Goal: Transaction & Acquisition: Purchase product/service

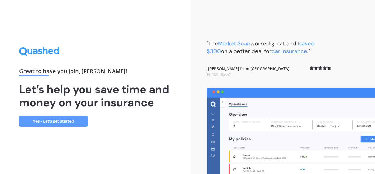
click at [51, 123] on link "Yes - Let’s get started" at bounding box center [53, 120] width 69 height 11
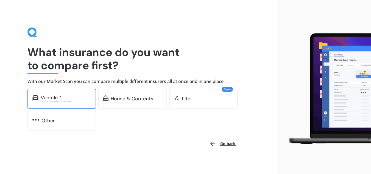
click at [58, 102] on div "Excludes commercial vehicles" at bounding box center [66, 101] width 50 height 2
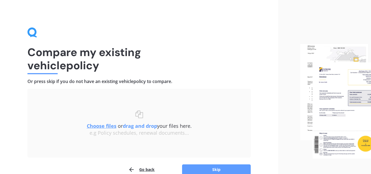
scroll to position [29, 0]
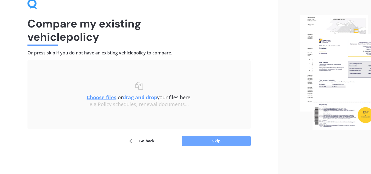
click at [212, 142] on button "Skip" at bounding box center [216, 141] width 69 height 10
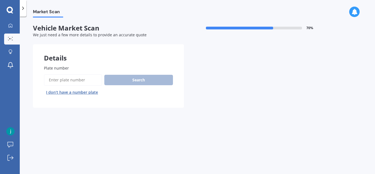
click at [72, 80] on input "Plate number" at bounding box center [73, 80] width 58 height 12
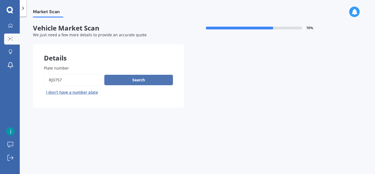
type input "rJD757"
click at [138, 81] on button "Search" at bounding box center [138, 80] width 69 height 10
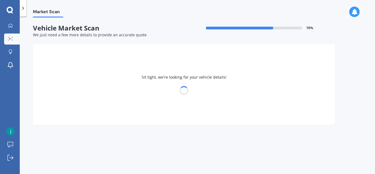
select select "HONDA"
select select "FIT"
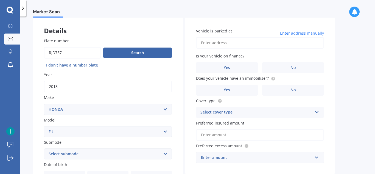
scroll to position [27, 0]
click at [66, 53] on input "Plate number" at bounding box center [72, 53] width 57 height 12
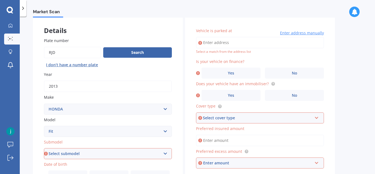
click at [66, 53] on input "Plate number" at bounding box center [72, 53] width 57 height 12
type input "rJD575"
click at [143, 48] on button "Search" at bounding box center [137, 52] width 69 height 10
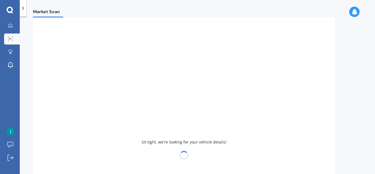
type input "2025"
select select "FORD"
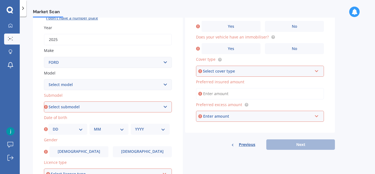
scroll to position [82, 0]
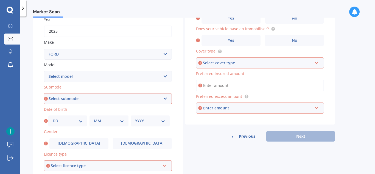
click at [166, 77] on select "Select model Bronco 4WD C-MAX Capri Cortina Courier Econovan Ecosport Endura Es…" at bounding box center [108, 76] width 128 height 11
select select "RANGER"
click at [44, 71] on select "Select model Bronco 4WD C-MAX Capri Cortina Courier Econovan Ecosport Endura Es…" at bounding box center [108, 76] width 128 height 11
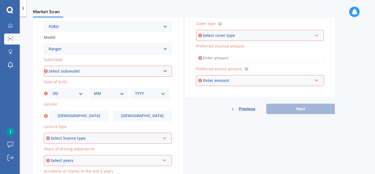
drag, startPoint x: 161, startPoint y: 69, endPoint x: 161, endPoint y: 74, distance: 4.7
click at [161, 69] on select "Select submodel 4X2 3.2 Litre Turbo Diesel 4X2 XL 2.2 Litre Turbo Diesel 4X2 XL…" at bounding box center [108, 71] width 128 height 11
select select "XLT DOUBLE CAB W/SA 2.0L"
click at [44, 66] on select "Select submodel 4X2 3.2 Litre Turbo Diesel 4X2 XL 2.2 Litre Turbo Diesel 4X2 XL…" at bounding box center [108, 71] width 128 height 11
click at [43, 73] on div "Plate number Search I don’t have a number plate Year [DATE] Make Select make AC…" at bounding box center [108, 71] width 150 height 255
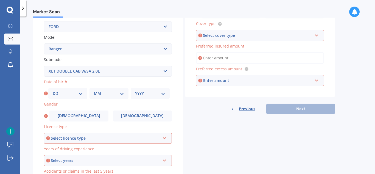
click at [109, 70] on select "Select submodel 4X2 3.2 Litre Turbo Diesel 4X2 XL 2.2 Litre Turbo Diesel 4X2 XL…" at bounding box center [108, 71] width 128 height 11
drag, startPoint x: 99, startPoint y: 71, endPoint x: 58, endPoint y: 71, distance: 40.9
click at [58, 71] on select "Select submodel 4X2 3.2 Litre Turbo Diesel 4X2 XL 2.2 Litre Turbo Diesel 4X2 XL…" at bounding box center [108, 71] width 128 height 11
click at [20, 94] on div "Market Scan Vehicle Market Scan 70 % We just need a few more details to provide…" at bounding box center [197, 96] width 355 height 157
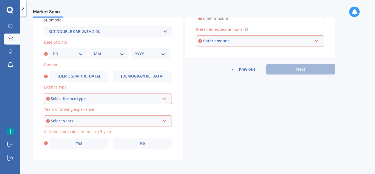
click at [80, 55] on select "DD 01 02 03 04 05 06 07 08 09 10 11 12 13 14 15 16 17 18 19 20 21 22 23 24 25 2…" at bounding box center [68, 54] width 30 height 6
select select "10"
click at [53, 51] on select "DD 01 02 03 04 05 06 07 08 09 10 11 12 13 14 15 16 17 18 19 20 21 22 23 24 25 2…" at bounding box center [68, 54] width 30 height 6
click at [117, 54] on select "MM 01 02 03 04 05 06 07 08 09 10 11 12" at bounding box center [109, 54] width 30 height 6
select select "01"
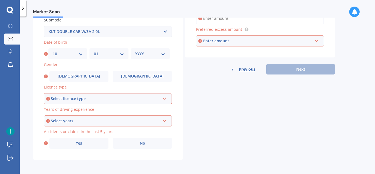
click at [94, 51] on select "MM 01 02 03 04 05 06 07 08 09 10 11 12" at bounding box center [109, 54] width 30 height 6
click at [146, 54] on select "YYYY 2025 2024 2023 2022 2021 2020 2019 2018 2017 2016 2015 2014 2013 2012 2011…" at bounding box center [150, 54] width 30 height 6
select select "1991"
click at [135, 51] on select "YYYY 2025 2024 2023 2022 2021 2020 2019 2018 2017 2016 2015 2014 2013 2012 2011…" at bounding box center [150, 54] width 30 height 6
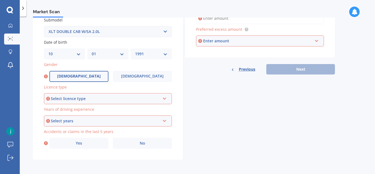
click at [75, 75] on span "[DEMOGRAPHIC_DATA]" at bounding box center [79, 76] width 44 height 5
click at [0, 0] on input "[DEMOGRAPHIC_DATA]" at bounding box center [0, 0] width 0 height 0
click at [94, 100] on div "Select licence type" at bounding box center [105, 98] width 109 height 6
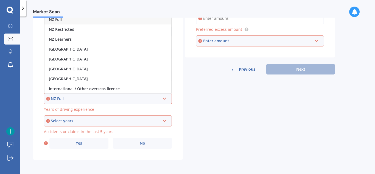
click at [82, 21] on div "NZ Full" at bounding box center [107, 20] width 127 height 10
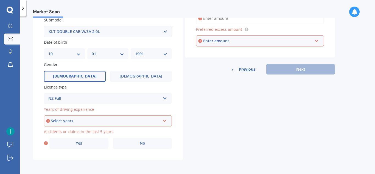
click at [166, 120] on icon at bounding box center [164, 120] width 5 height 4
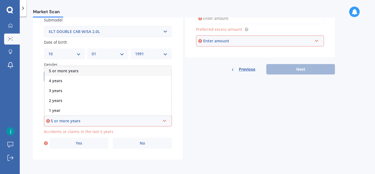
click at [138, 119] on div "5 or more years" at bounding box center [105, 121] width 109 height 6
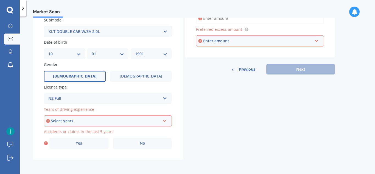
click at [153, 120] on div "Select years" at bounding box center [105, 121] width 109 height 6
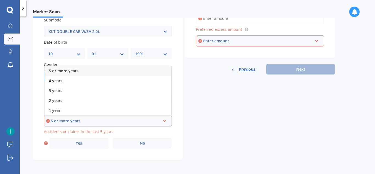
click at [68, 70] on span "5 or more years" at bounding box center [64, 70] width 30 height 5
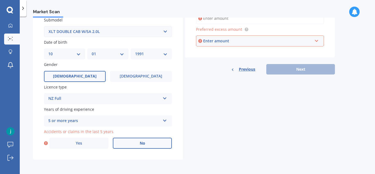
click at [157, 142] on label "No" at bounding box center [142, 142] width 59 height 11
click at [0, 0] on input "No" at bounding box center [0, 0] width 0 height 0
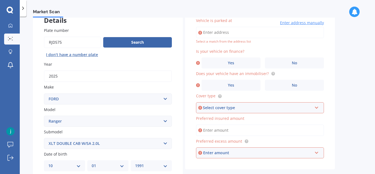
scroll to position [10, 0]
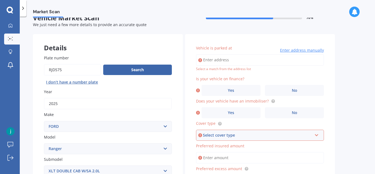
click at [243, 60] on input "Vehicle is parked at" at bounding box center [260, 60] width 128 height 12
type input "[STREET_ADDRESS]"
click at [240, 90] on label "Yes" at bounding box center [230, 90] width 59 height 11
click at [0, 0] on input "Yes" at bounding box center [0, 0] width 0 height 0
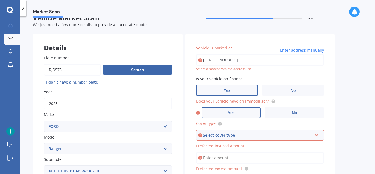
click at [239, 112] on label "Yes" at bounding box center [230, 112] width 59 height 11
click at [0, 0] on input "Yes" at bounding box center [0, 0] width 0 height 0
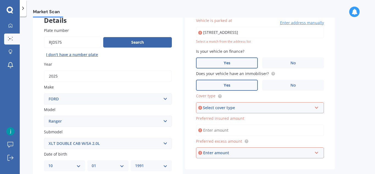
click at [320, 105] on div "Select cover type Comprehensive Third Party, Fire & Theft Third Party" at bounding box center [260, 107] width 128 height 11
click at [239, 120] on div "Comprehensive" at bounding box center [259, 118] width 127 height 10
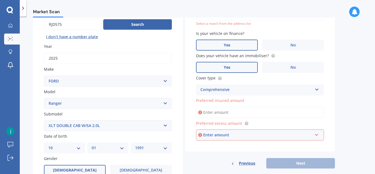
scroll to position [65, 0]
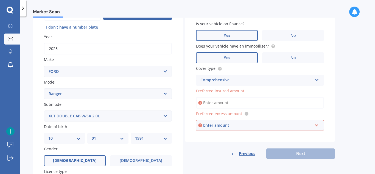
click at [253, 104] on input "Preferred insured amount" at bounding box center [260, 103] width 128 height 12
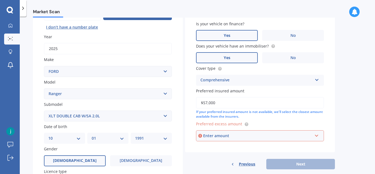
scroll to position [92, 0]
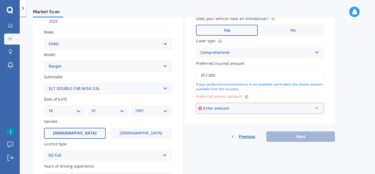
type input "$57,000"
click at [319, 105] on input "text" at bounding box center [257, 108] width 123 height 10
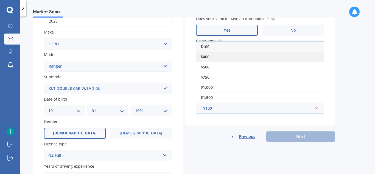
click at [227, 55] on div "$400" at bounding box center [259, 57] width 127 height 10
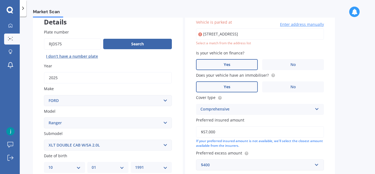
scroll to position [27, 0]
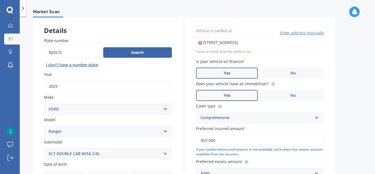
click at [219, 43] on input "[STREET_ADDRESS]" at bounding box center [260, 43] width 128 height 12
drag, startPoint x: 300, startPoint y: 40, endPoint x: 222, endPoint y: 43, distance: 77.7
click at [222, 43] on input "[STREET_ADDRESS]" at bounding box center [260, 43] width 128 height 12
type input "[STREET_ADDRESS]"
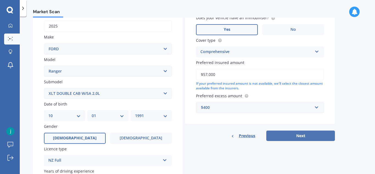
scroll to position [137, 0]
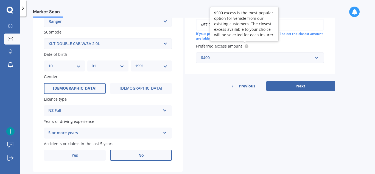
click at [246, 45] on circle at bounding box center [246, 46] width 4 height 4
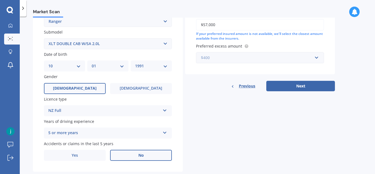
click at [248, 54] on input "text" at bounding box center [257, 57] width 123 height 10
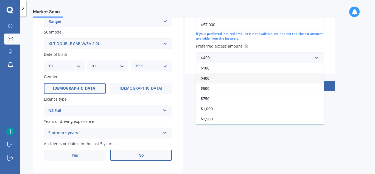
click at [239, 90] on div "$500" at bounding box center [259, 88] width 127 height 10
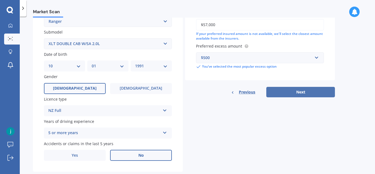
click at [290, 88] on button "Next" at bounding box center [300, 92] width 69 height 10
select select "10"
select select "01"
select select "1991"
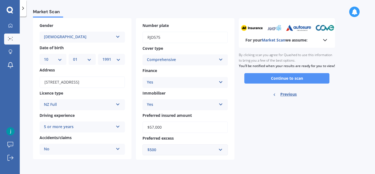
scroll to position [0, 0]
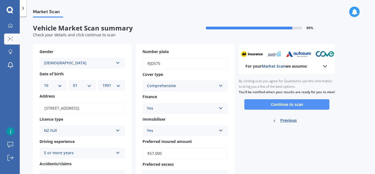
click at [291, 109] on button "Continue to scan" at bounding box center [286, 104] width 85 height 10
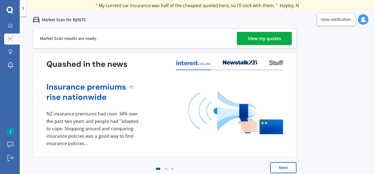
click at [276, 38] on div "View my quotes" at bounding box center [264, 38] width 33 height 13
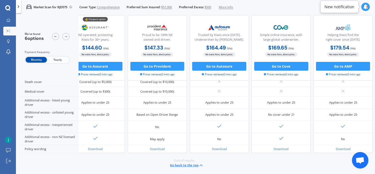
scroll to position [261, 0]
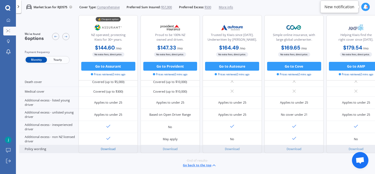
click at [111, 147] on link "Download" at bounding box center [108, 149] width 15 height 4
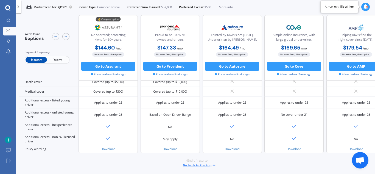
click at [58, 59] on span "Yearly" at bounding box center [57, 60] width 21 height 6
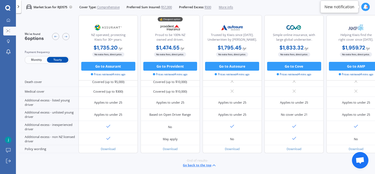
click at [37, 58] on span "Monthly" at bounding box center [36, 60] width 21 height 6
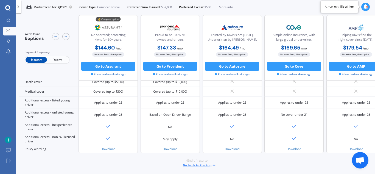
click at [59, 58] on span "Yearly" at bounding box center [57, 60] width 21 height 6
